Goal: Navigation & Orientation: Find specific page/section

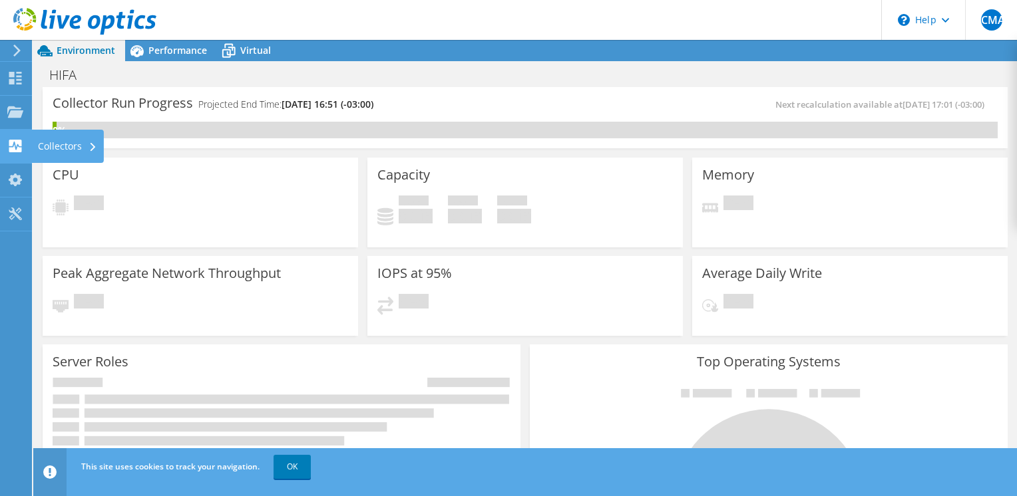
click at [13, 144] on icon at bounding box center [15, 146] width 16 height 13
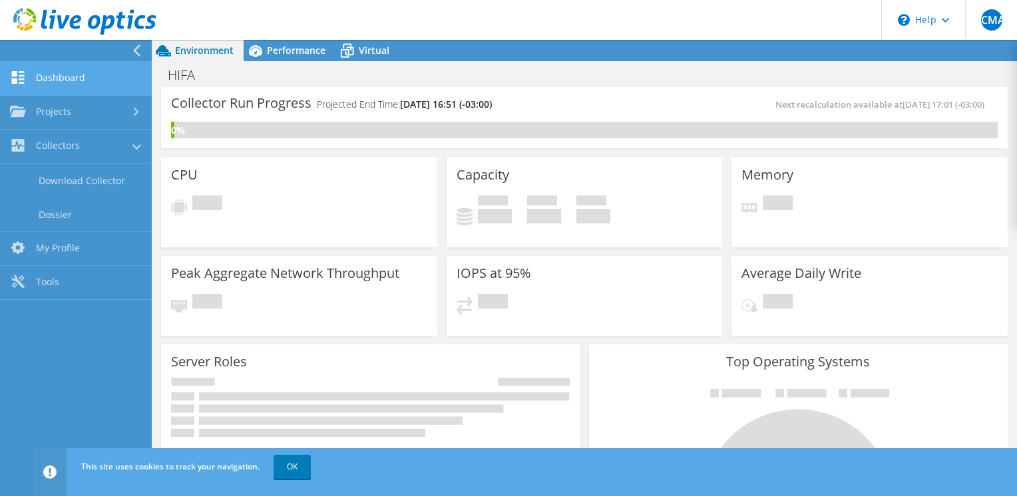
click at [56, 84] on link "Dashboard" at bounding box center [76, 79] width 152 height 34
